Goal: Entertainment & Leisure: Browse casually

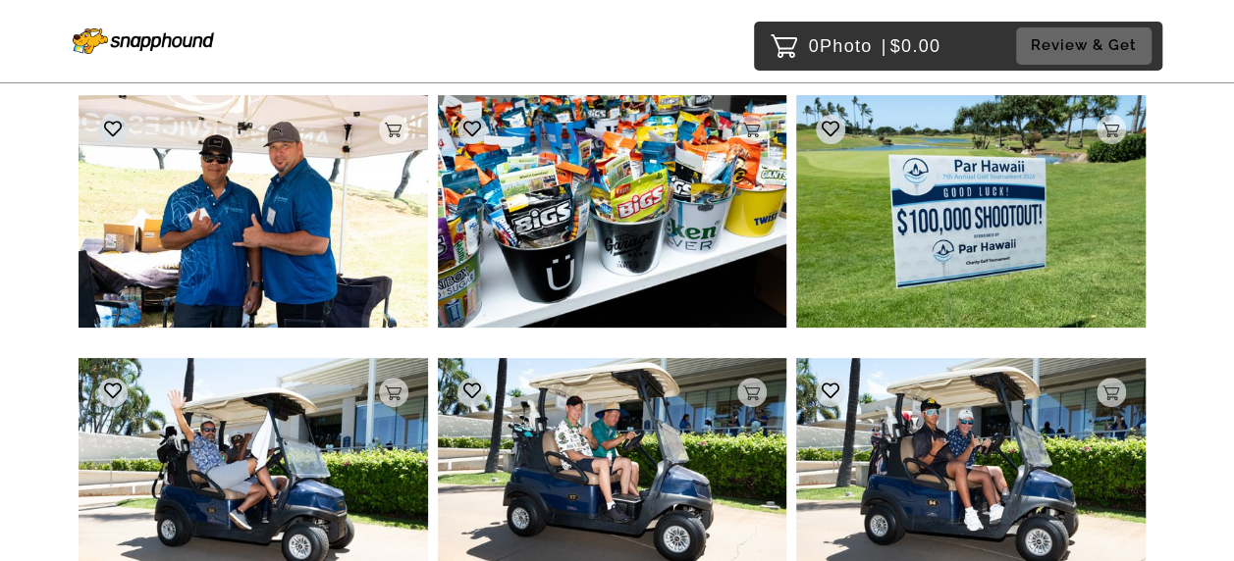
scroll to position [11176, 0]
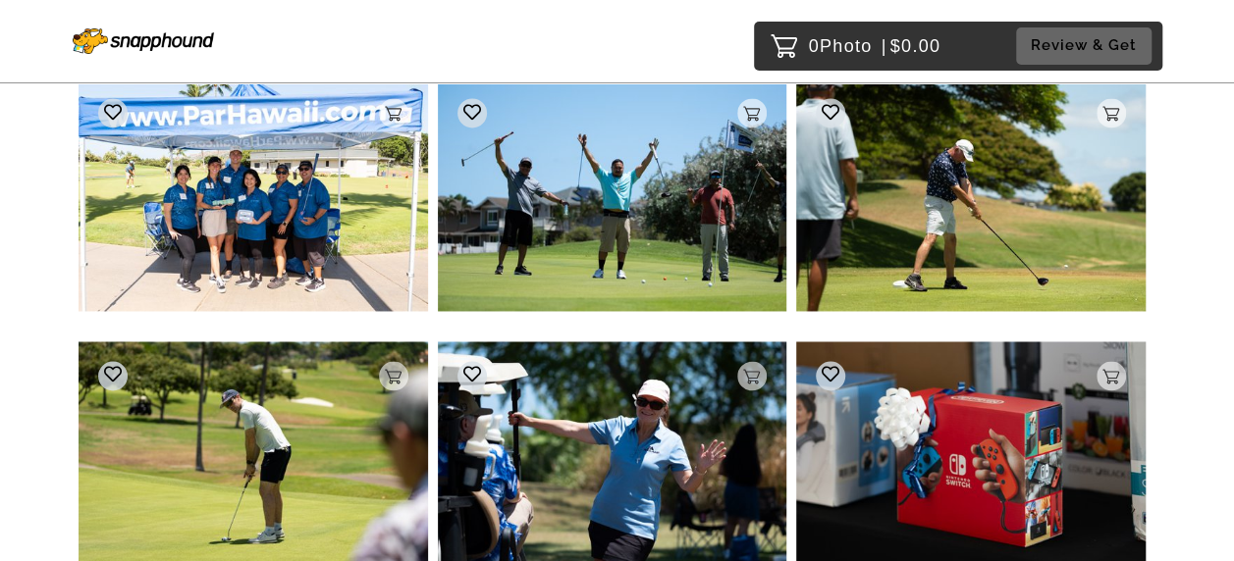
scroll to position [19954, 0]
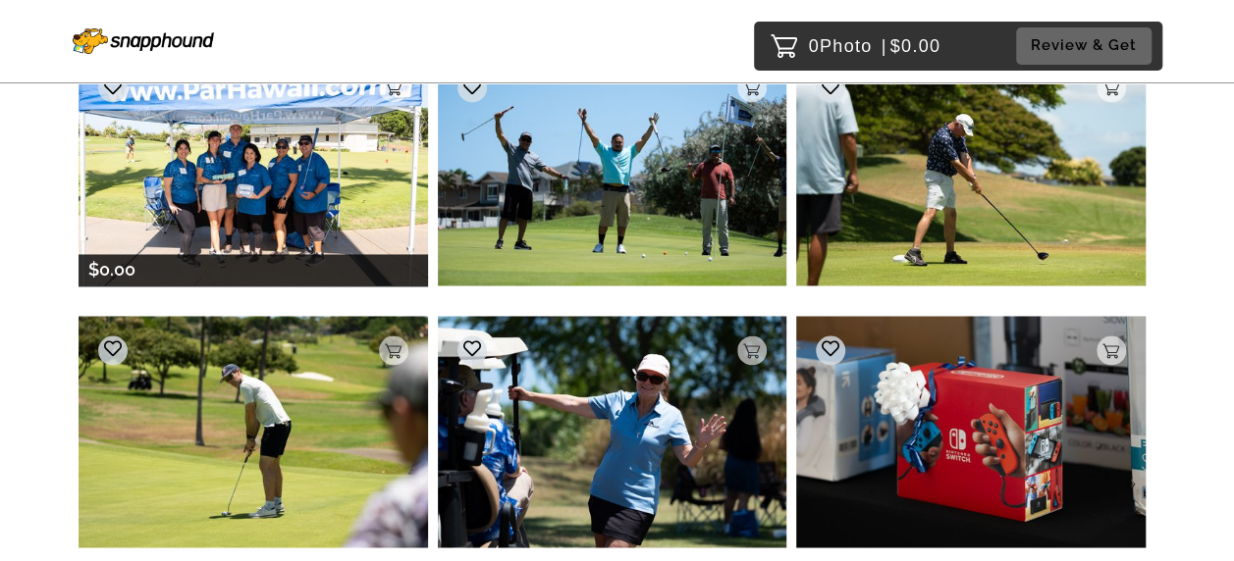
click at [322, 141] on img at bounding box center [253, 169] width 349 height 233
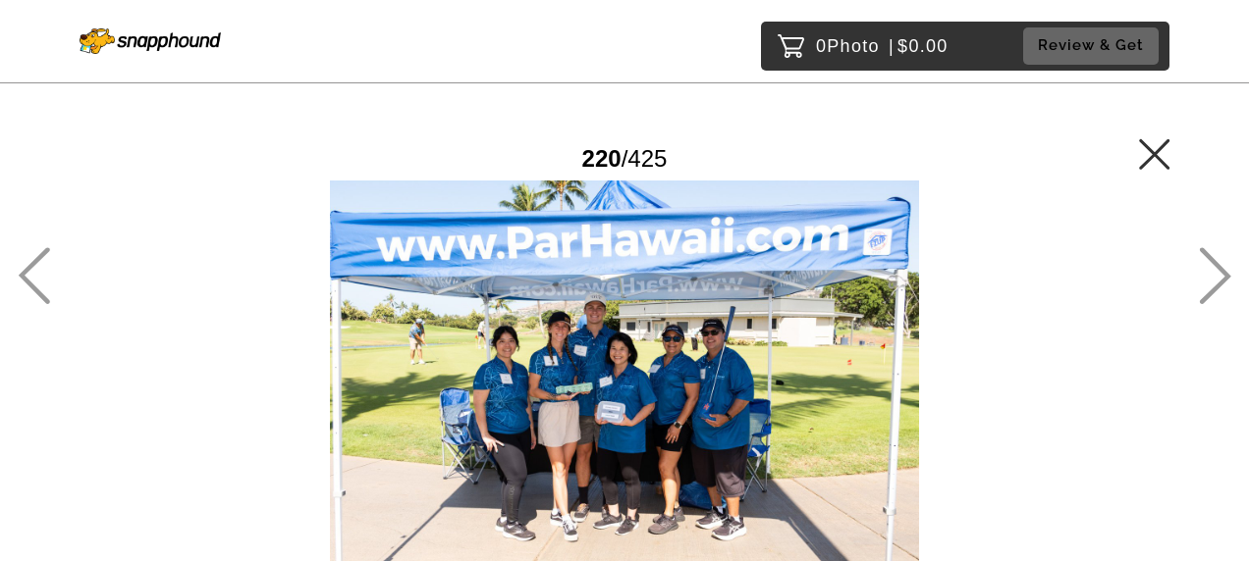
click at [802, 298] on div at bounding box center [625, 377] width 1092 height 393
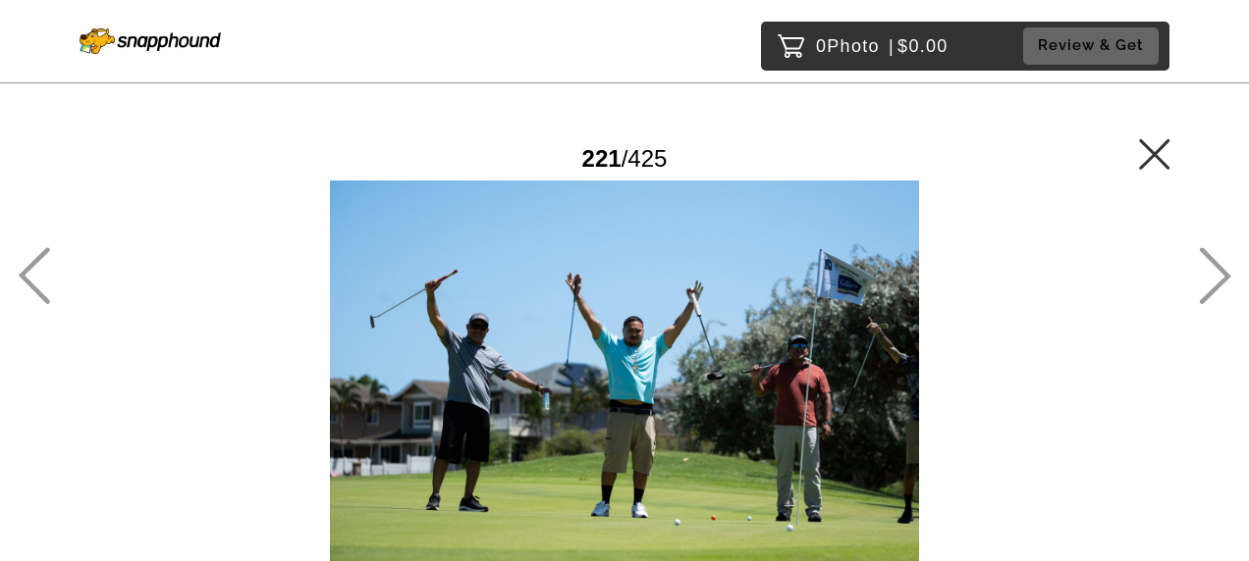
click at [40, 276] on icon at bounding box center [34, 275] width 32 height 57
